Goal: Task Accomplishment & Management: Manage account settings

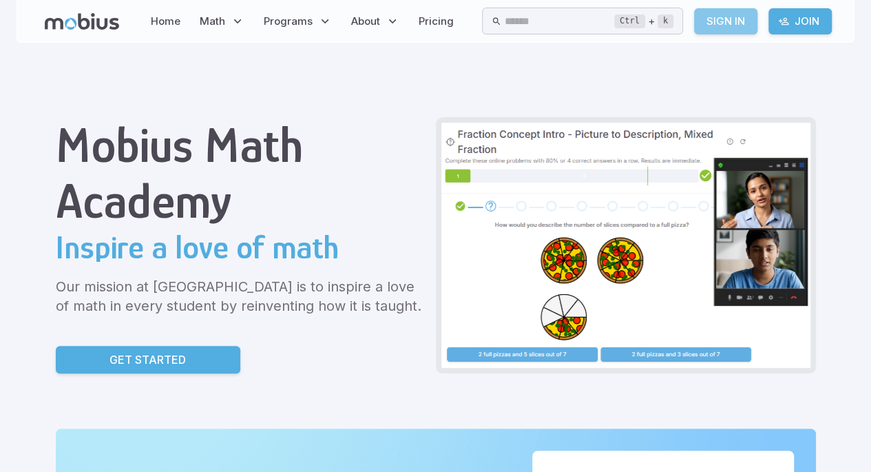
click at [731, 23] on link "Sign In" at bounding box center [725, 21] width 63 height 26
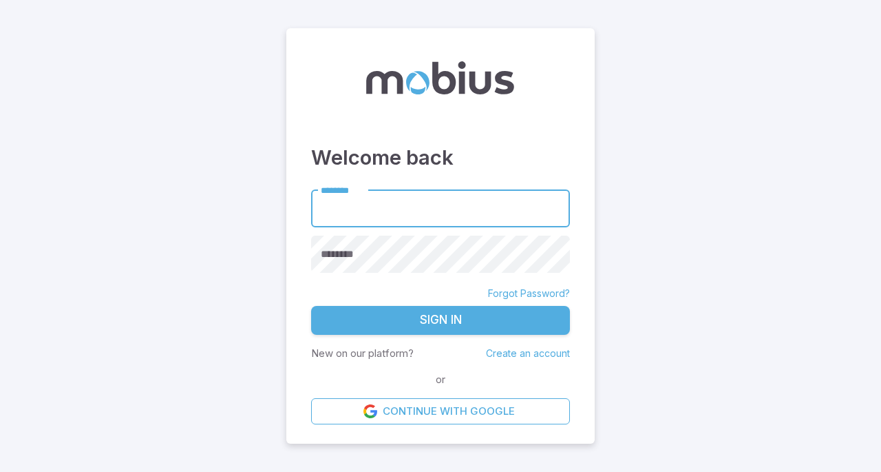
type input "**********"
click at [514, 317] on button "Sign In" at bounding box center [440, 320] width 259 height 29
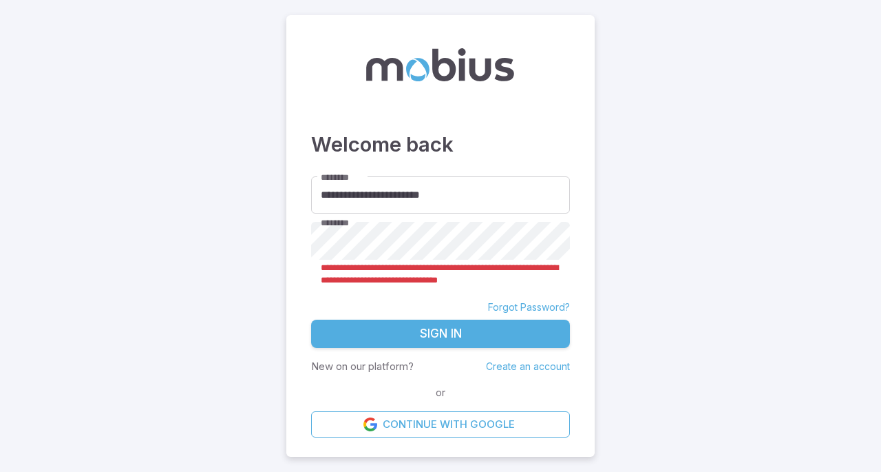
click at [494, 330] on button "Sign In" at bounding box center [440, 334] width 259 height 29
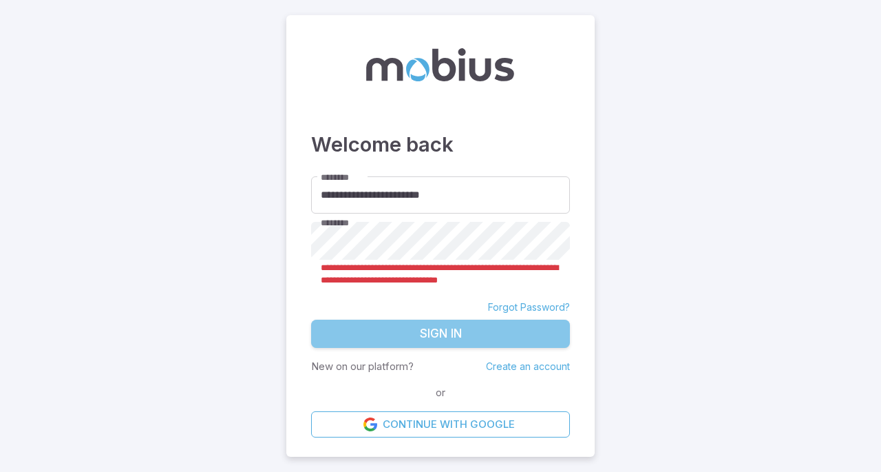
click at [495, 334] on button "Sign In" at bounding box center [440, 334] width 259 height 29
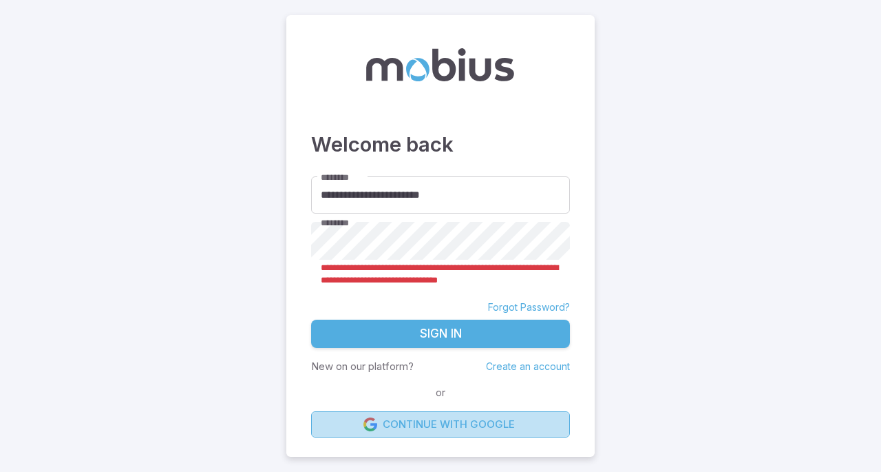
click at [344, 430] on link "Continue with Google" at bounding box center [440, 424] width 259 height 26
